Goal: Check status: Check status

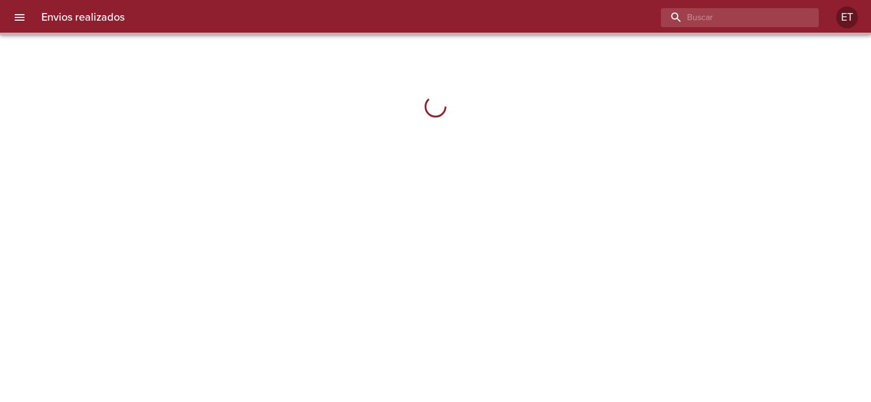
click at [800, 20] on input "buscar" at bounding box center [730, 17] width 139 height 19
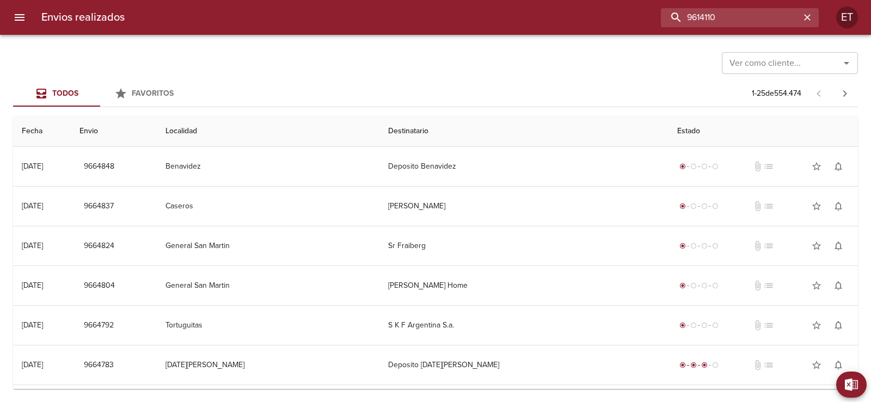
type input "9614110"
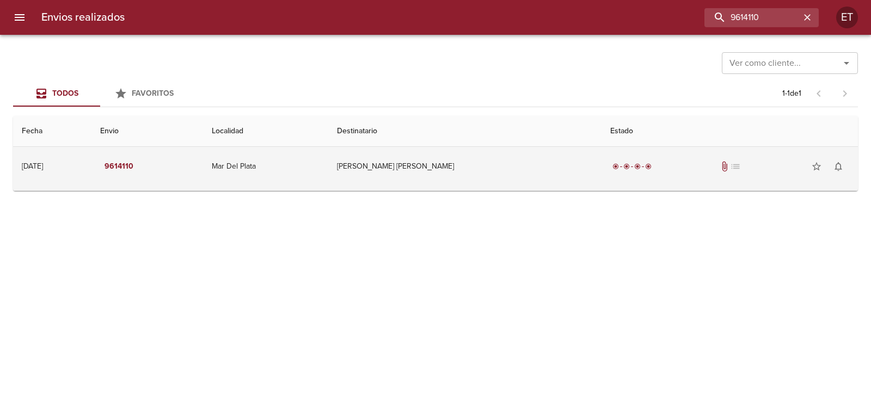
click at [428, 160] on td "[PERSON_NAME] [PERSON_NAME]" at bounding box center [465, 166] width 274 height 39
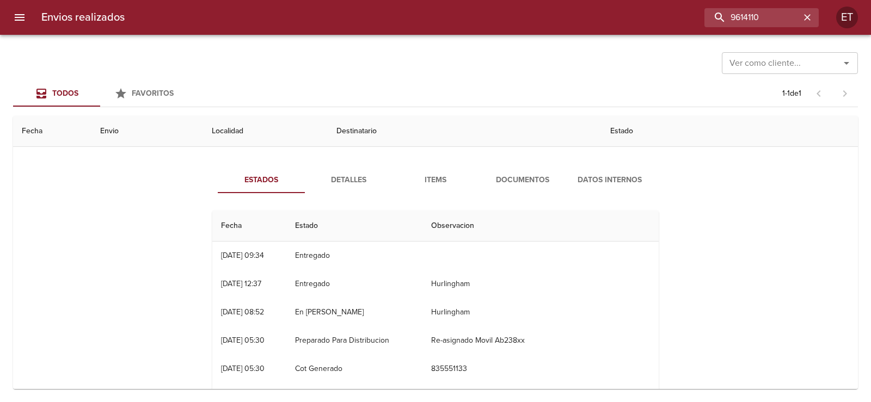
scroll to position [54, 0]
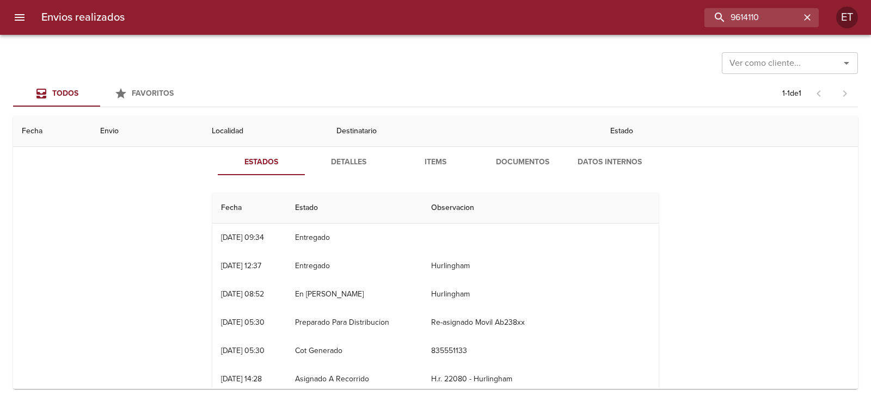
click at [341, 165] on span "Detalles" at bounding box center [349, 163] width 74 height 14
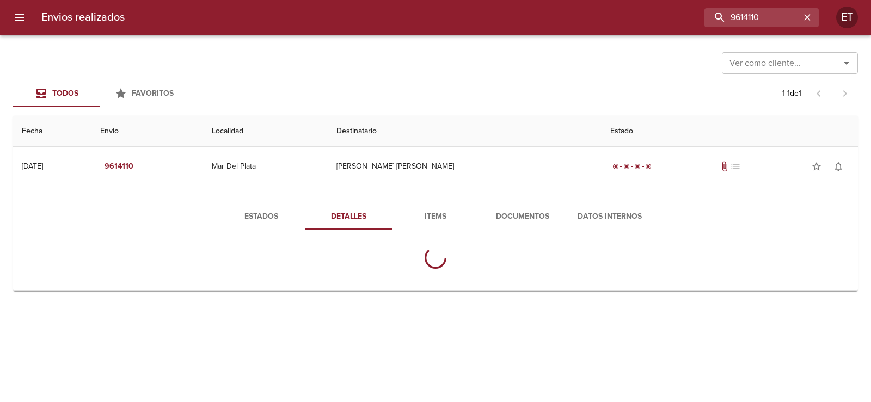
scroll to position [0, 0]
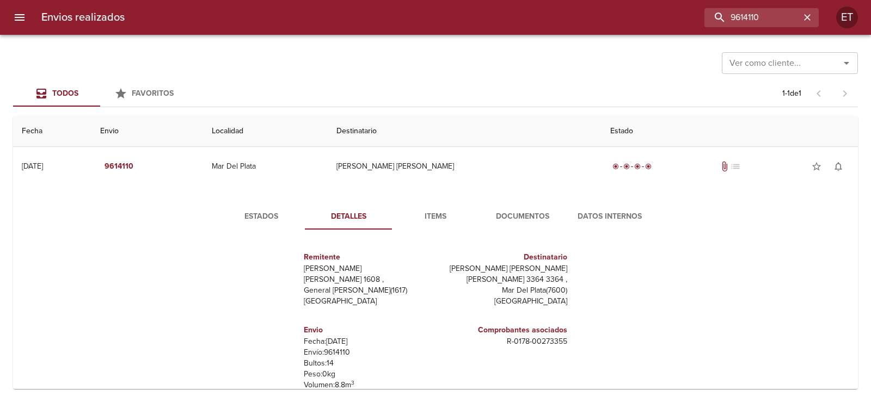
click at [430, 207] on button "Items" at bounding box center [435, 217] width 87 height 26
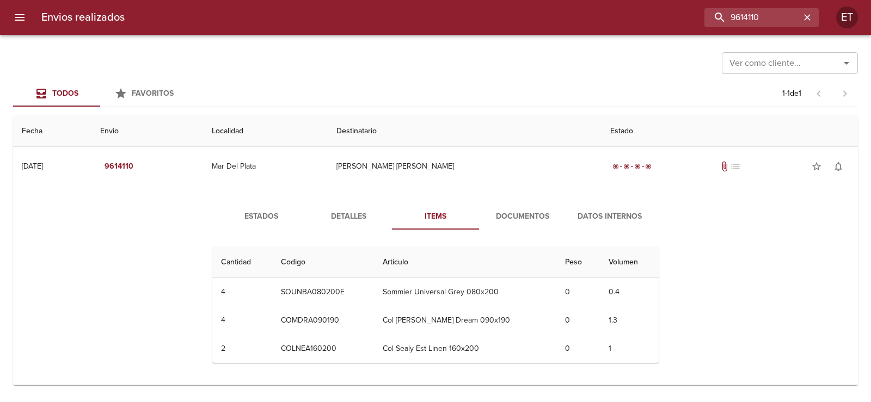
click at [497, 211] on span "Documentos" at bounding box center [523, 217] width 74 height 14
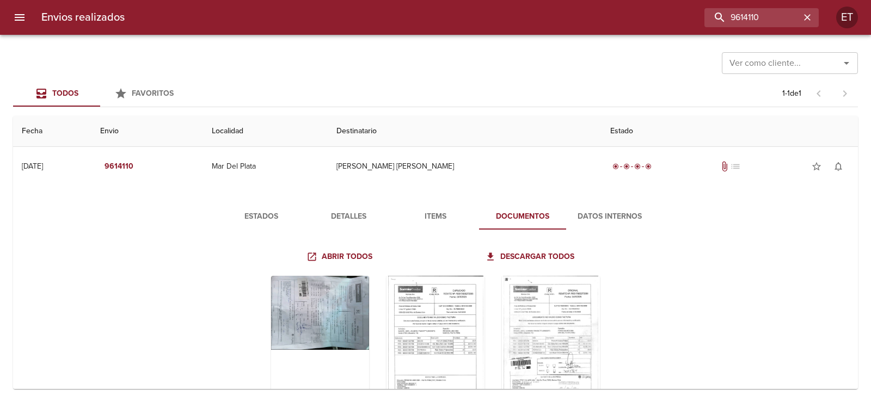
scroll to position [54, 0]
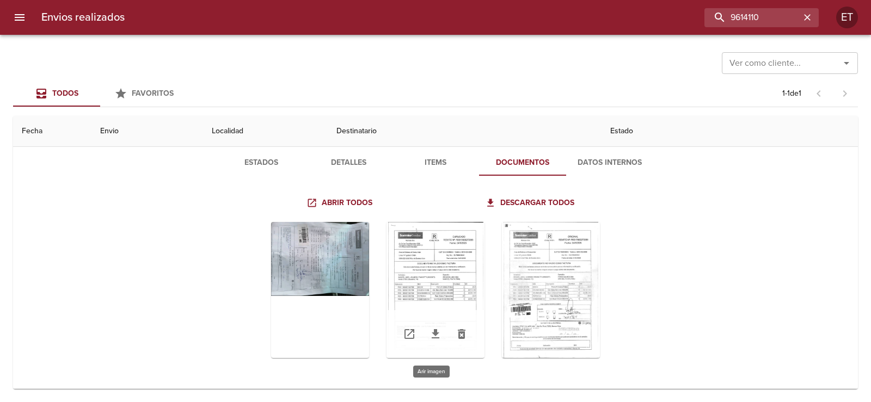
click at [459, 288] on div "Tabla de envíos del cliente" at bounding box center [436, 290] width 98 height 136
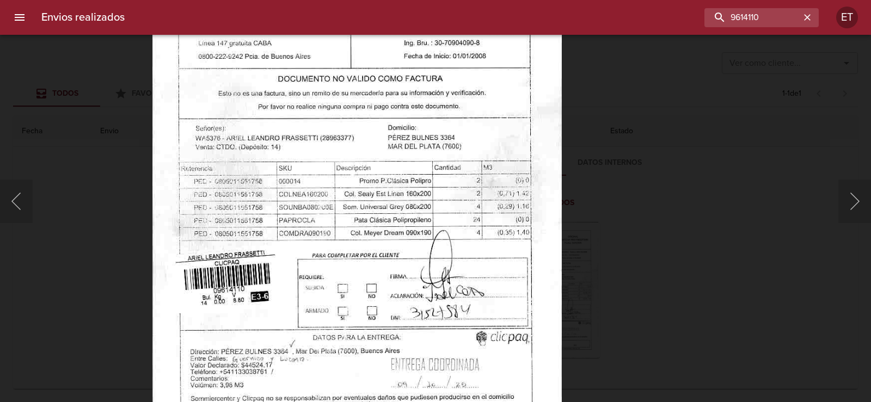
click at [523, 270] on img "Lightbox" at bounding box center [357, 195] width 410 height 590
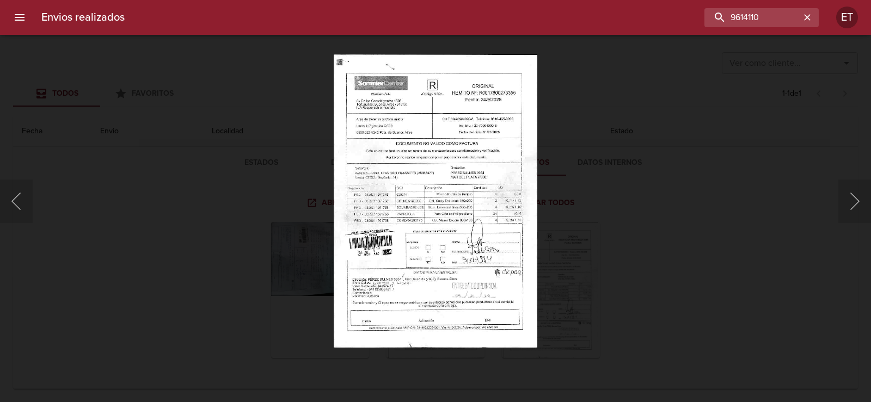
click at [640, 278] on div "Lightbox" at bounding box center [435, 201] width 871 height 402
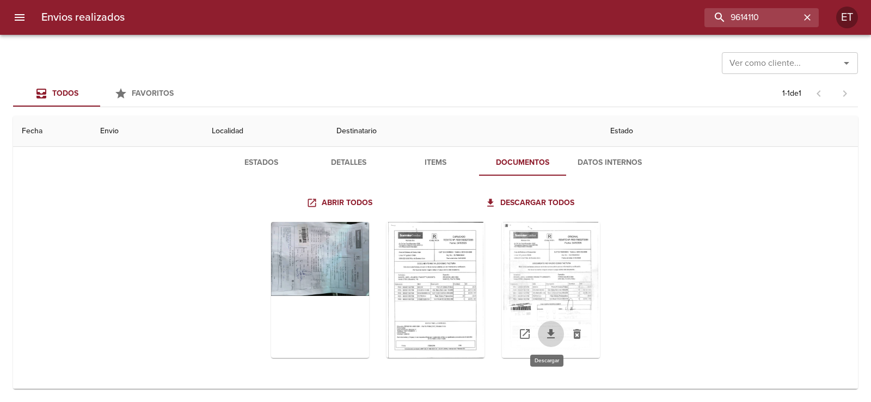
click at [556, 336] on link "Tabla de envíos del cliente" at bounding box center [551, 334] width 26 height 26
